Goal: Transaction & Acquisition: Purchase product/service

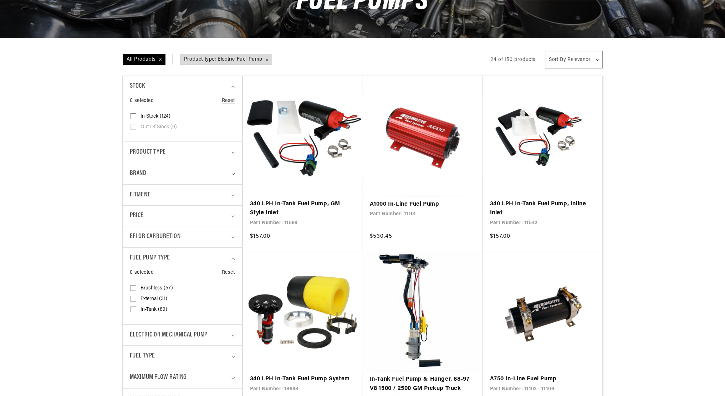
click at [135, 298] on input "External (31) External (31 products)" at bounding box center [134, 301] width 6 height 6
checkbox input "true"
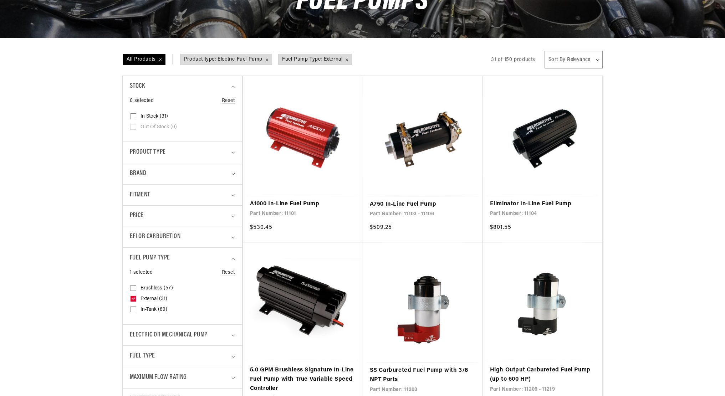
click at [233, 258] on icon "Fuel Pump Type (1 selected)" at bounding box center [234, 259] width 4 height 2
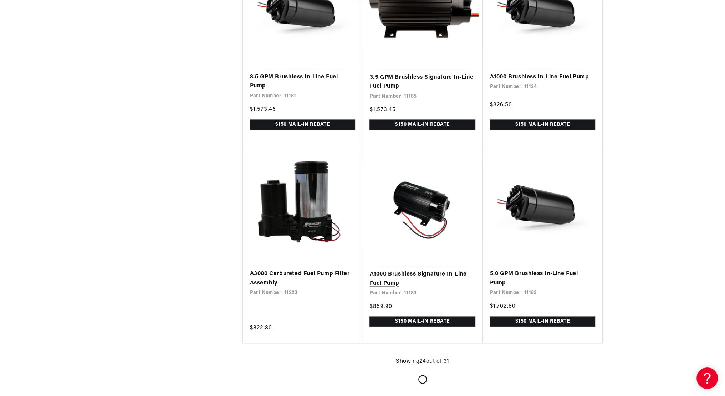
scroll to position [1427, 0]
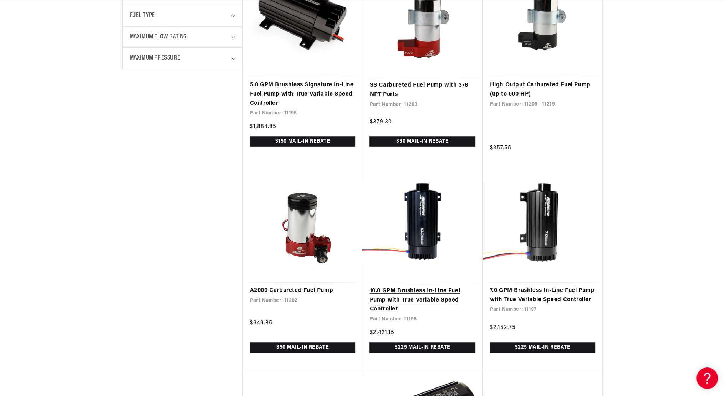
click at [423, 291] on link "10.0 GPM Brushless In-Line Fuel Pump with True Variable Speed Controller" at bounding box center [423, 300] width 106 height 27
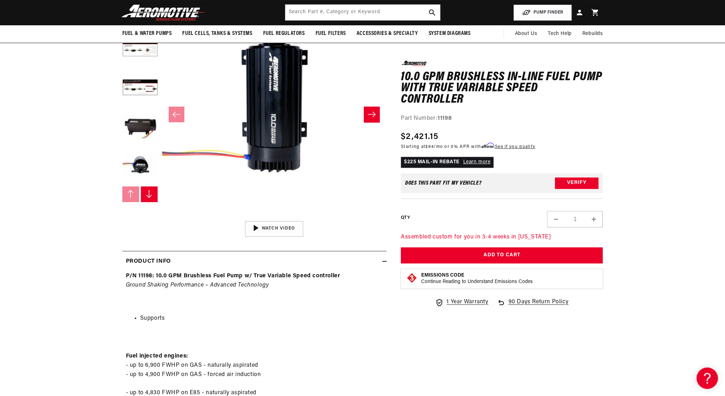
scroll to position [0, 905]
drag, startPoint x: 423, startPoint y: 78, endPoint x: 441, endPoint y: 75, distance: 18.0
click at [441, 75] on h1 "10.0 GPM Brushless In-Line Fuel Pump with True Variable Speed Controller" at bounding box center [502, 88] width 202 height 34
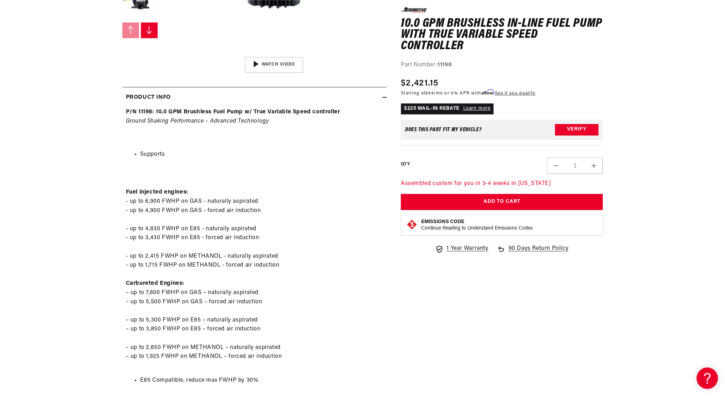
scroll to position [285, 0]
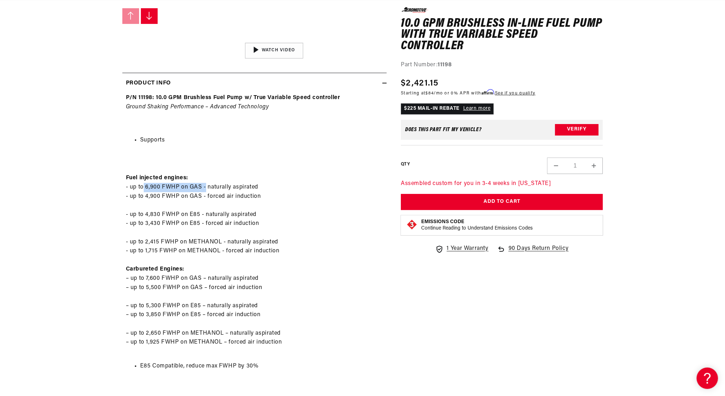
drag, startPoint x: 144, startPoint y: 186, endPoint x: 205, endPoint y: 186, distance: 61.0
click at [205, 186] on p "Fuel injected engines: - up to 6,900 FWHP on GAS - naturally aspirated - up to …" at bounding box center [254, 256] width 257 height 201
click at [161, 187] on p "Fuel injected engines: - up to 6,900 FWHP on GAS - naturally aspirated - up to …" at bounding box center [254, 256] width 257 height 201
